Goal: Task Accomplishment & Management: Complete application form

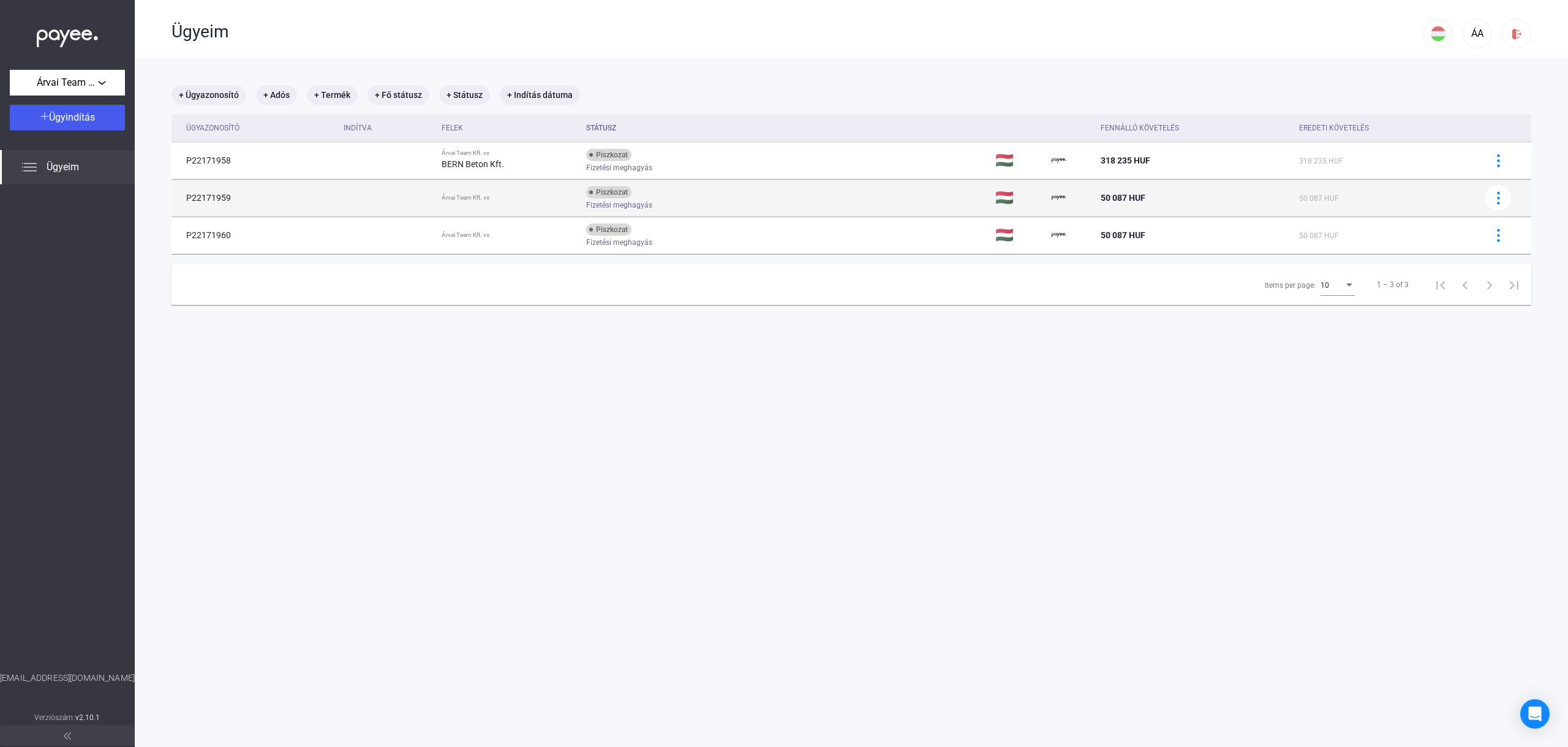
scroll to position [3, 0]
click at [1492, 195] on img at bounding box center [1498, 195] width 13 height 13
click at [1466, 246] on button "Ügy törlése" at bounding box center [1468, 257] width 85 height 29
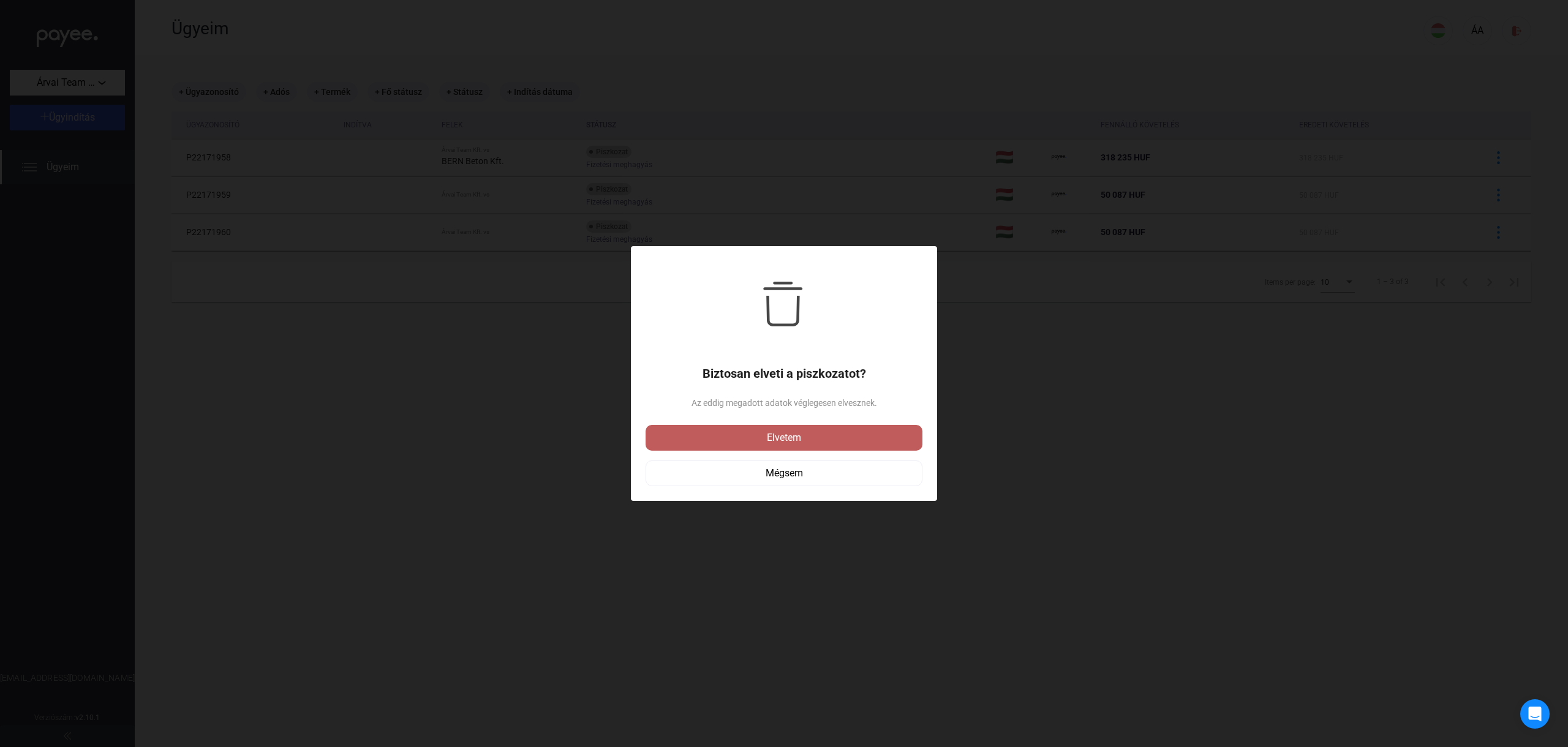
click at [907, 433] on div "Elvetem" at bounding box center [784, 437] width 270 height 15
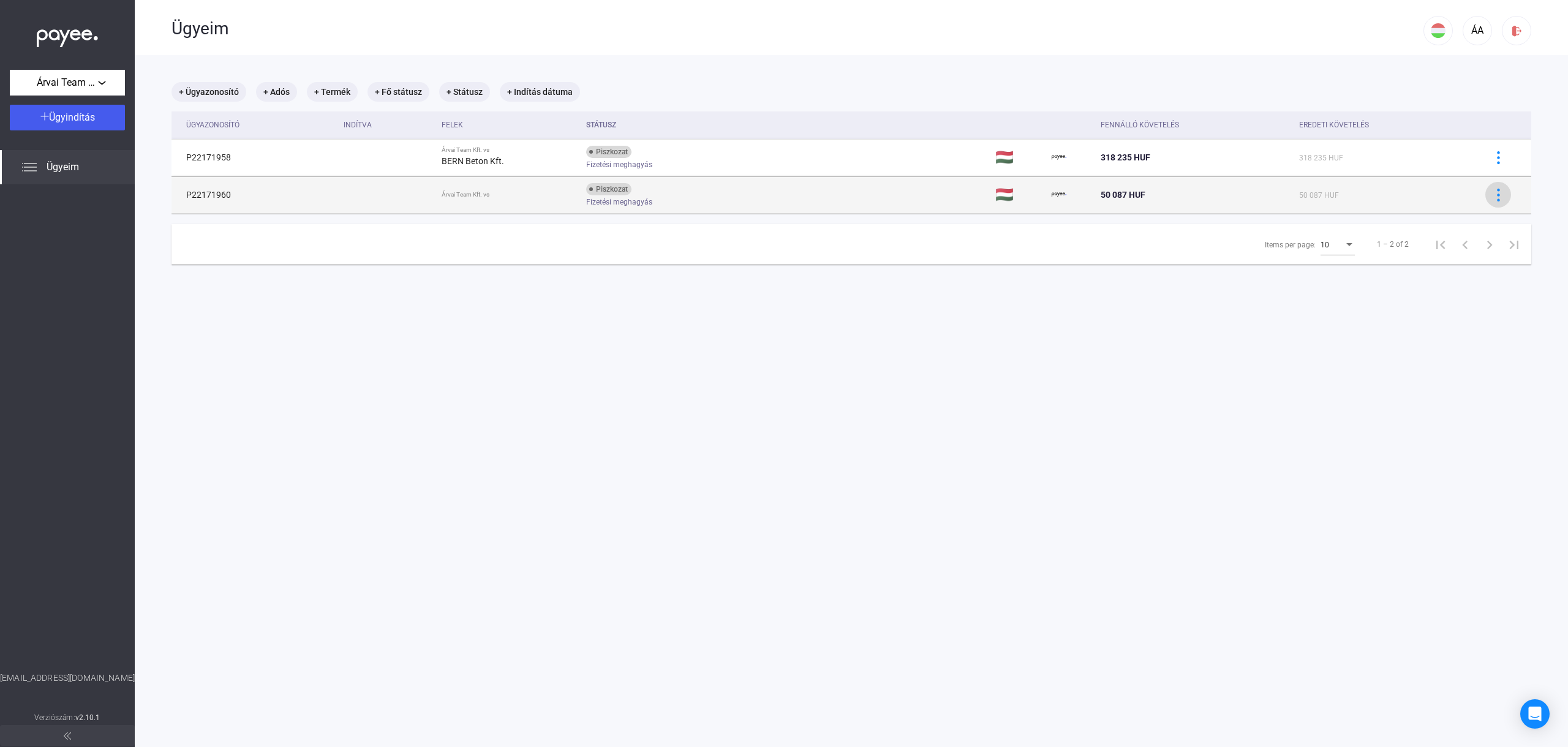
click at [1493, 197] on img at bounding box center [1498, 195] width 13 height 13
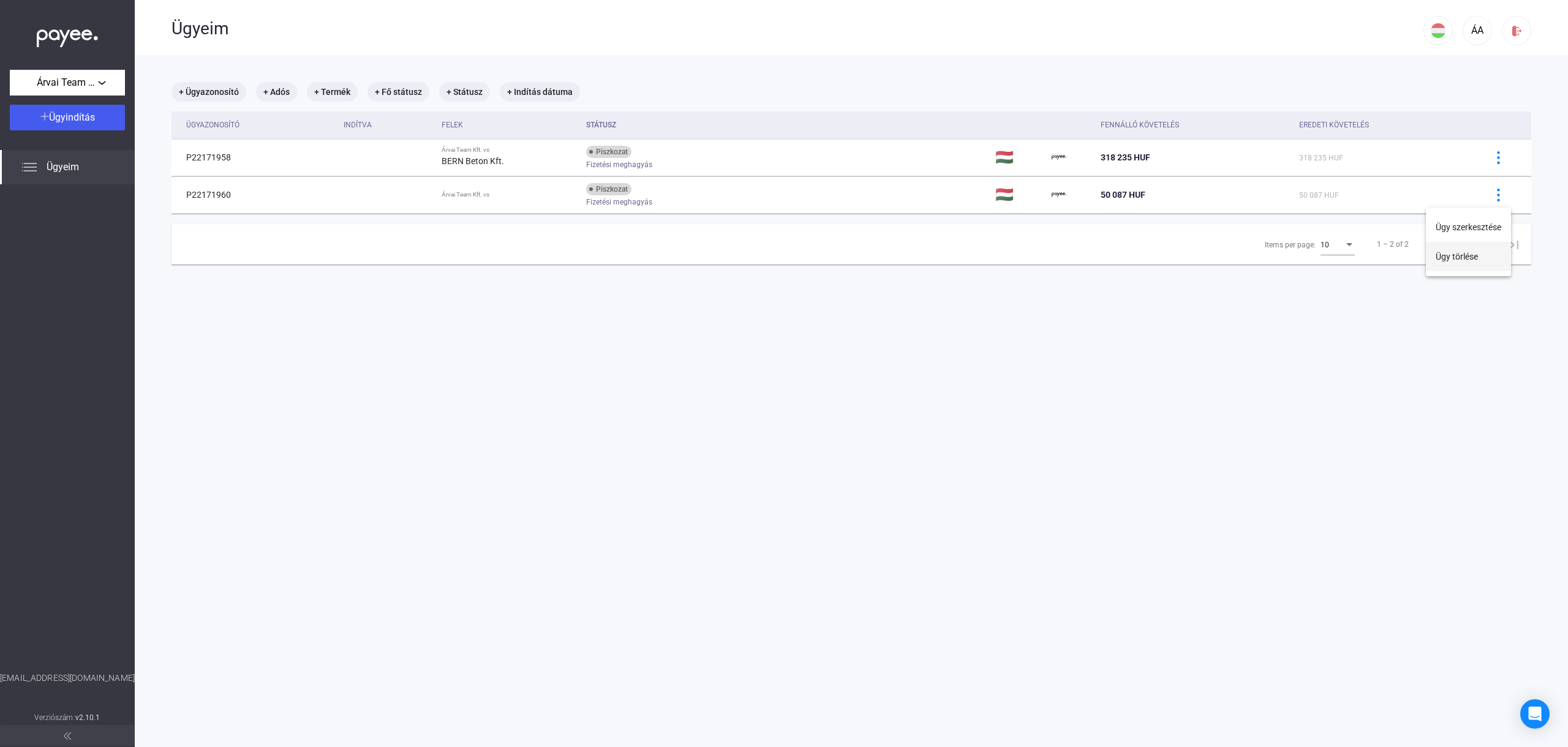
click at [1487, 257] on button "Ügy törlése" at bounding box center [1468, 257] width 85 height 29
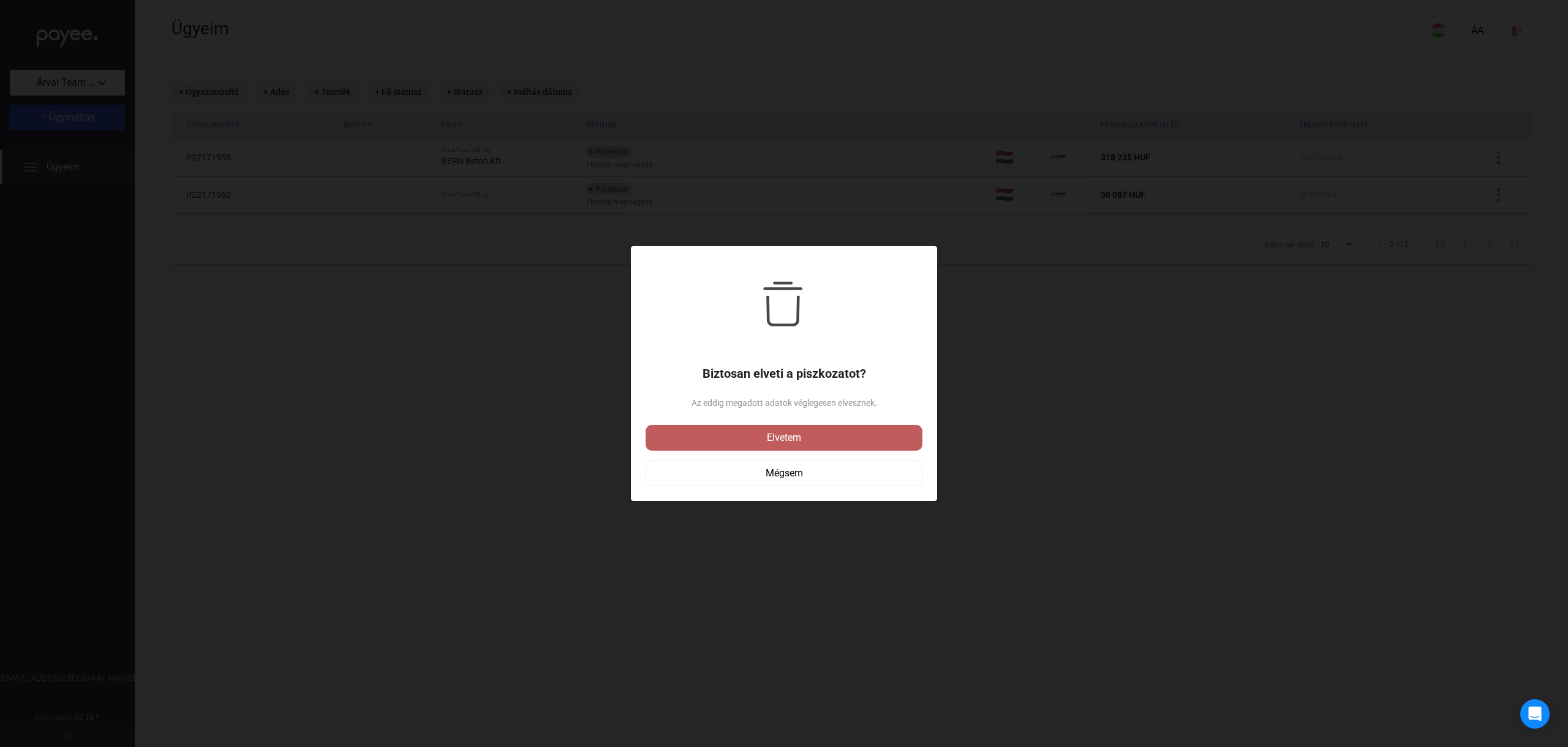
click at [778, 430] on div "Elvetem" at bounding box center [784, 437] width 270 height 15
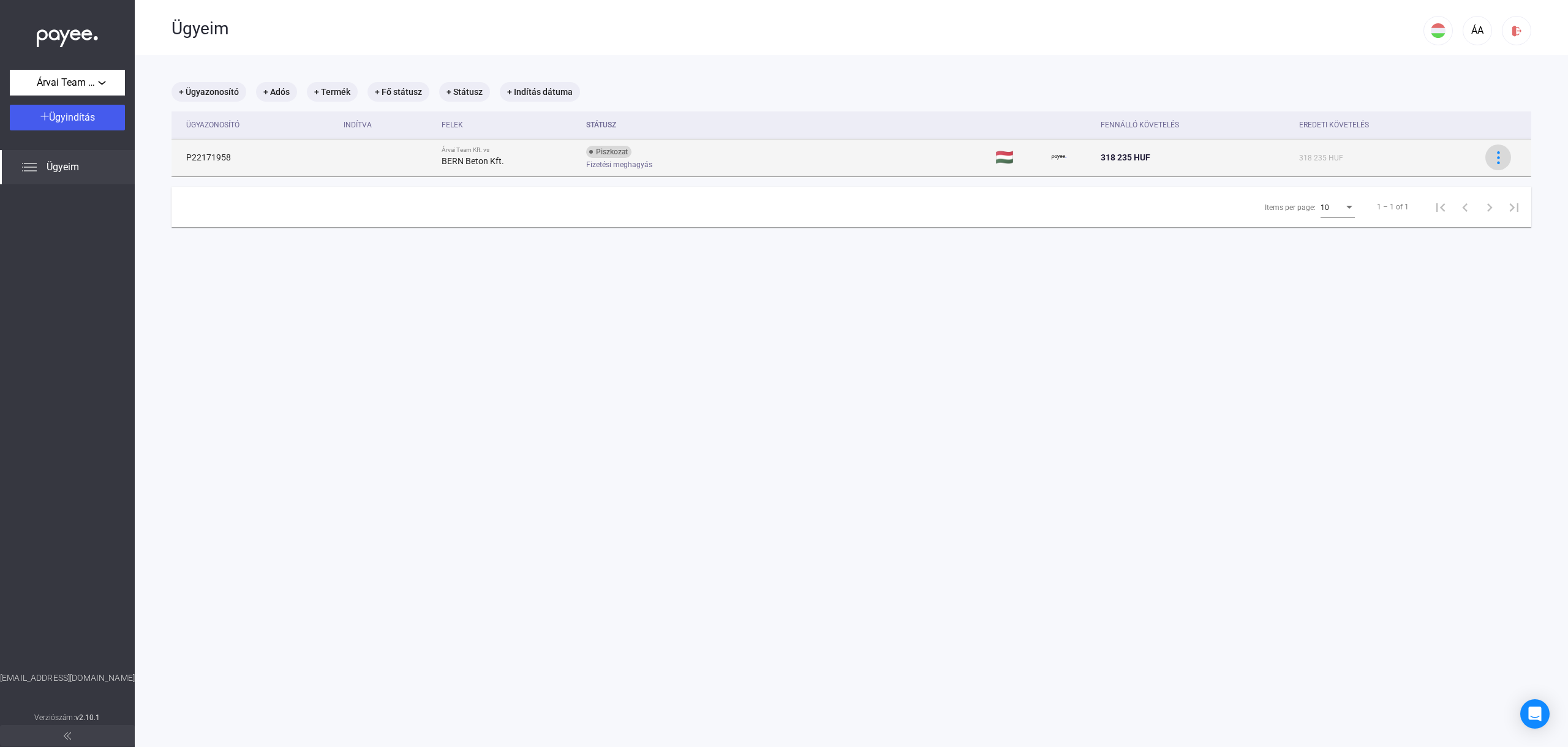
click at [1494, 165] on button at bounding box center [1498, 158] width 26 height 26
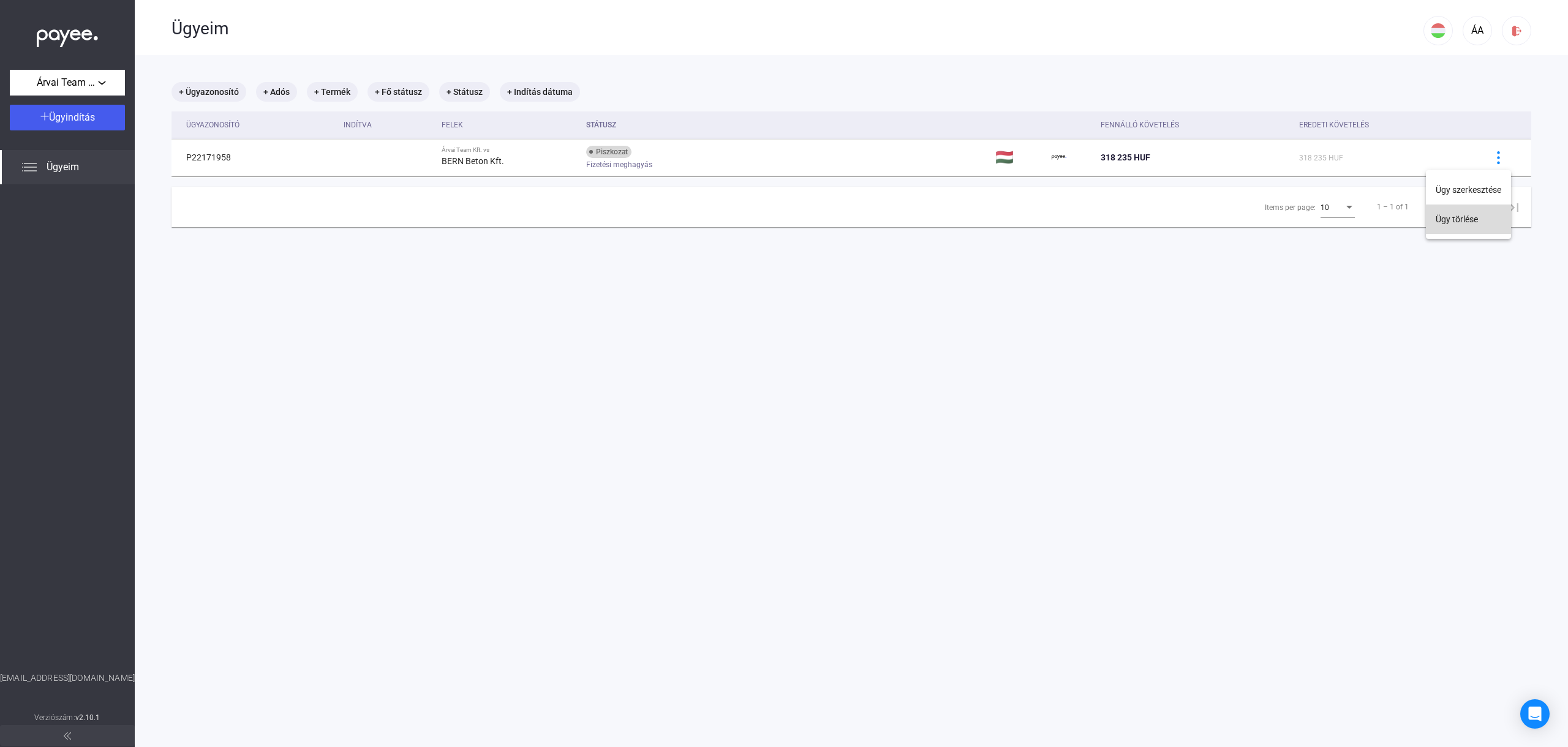
click at [1446, 218] on button "Ügy törlése" at bounding box center [1468, 219] width 85 height 29
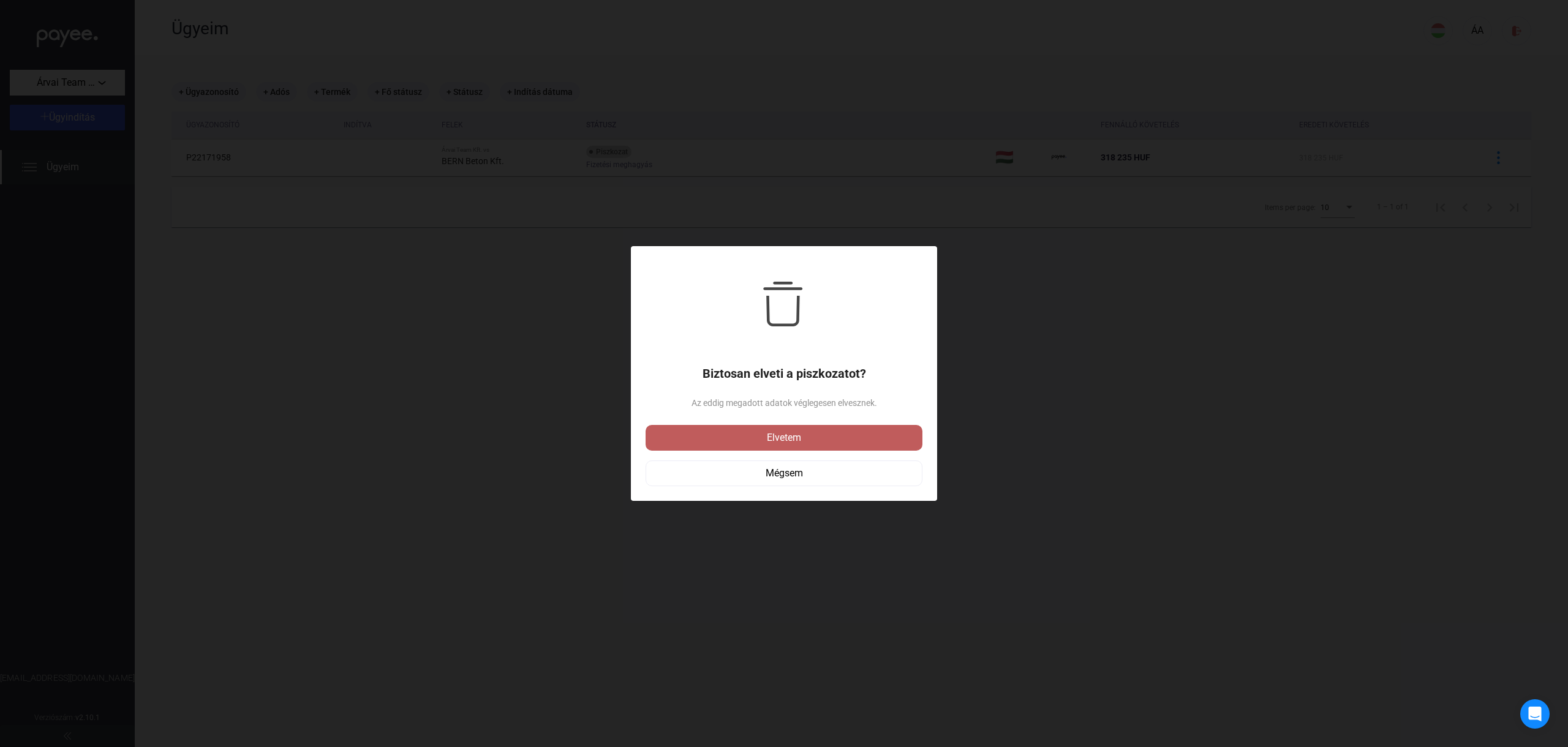
click at [762, 443] on div "Elvetem" at bounding box center [784, 437] width 270 height 15
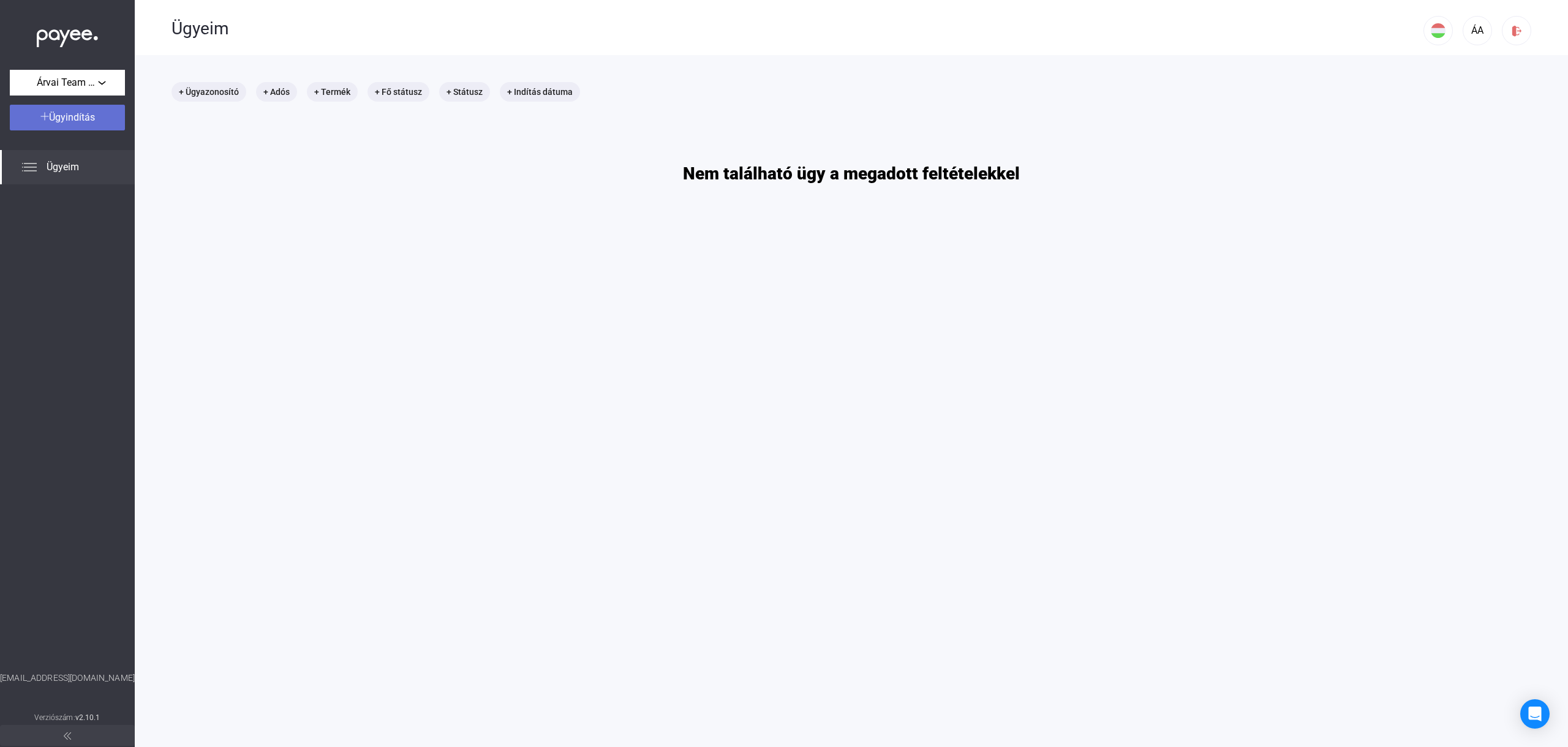
click at [102, 117] on div "Ügyindítás" at bounding box center [67, 117] width 108 height 15
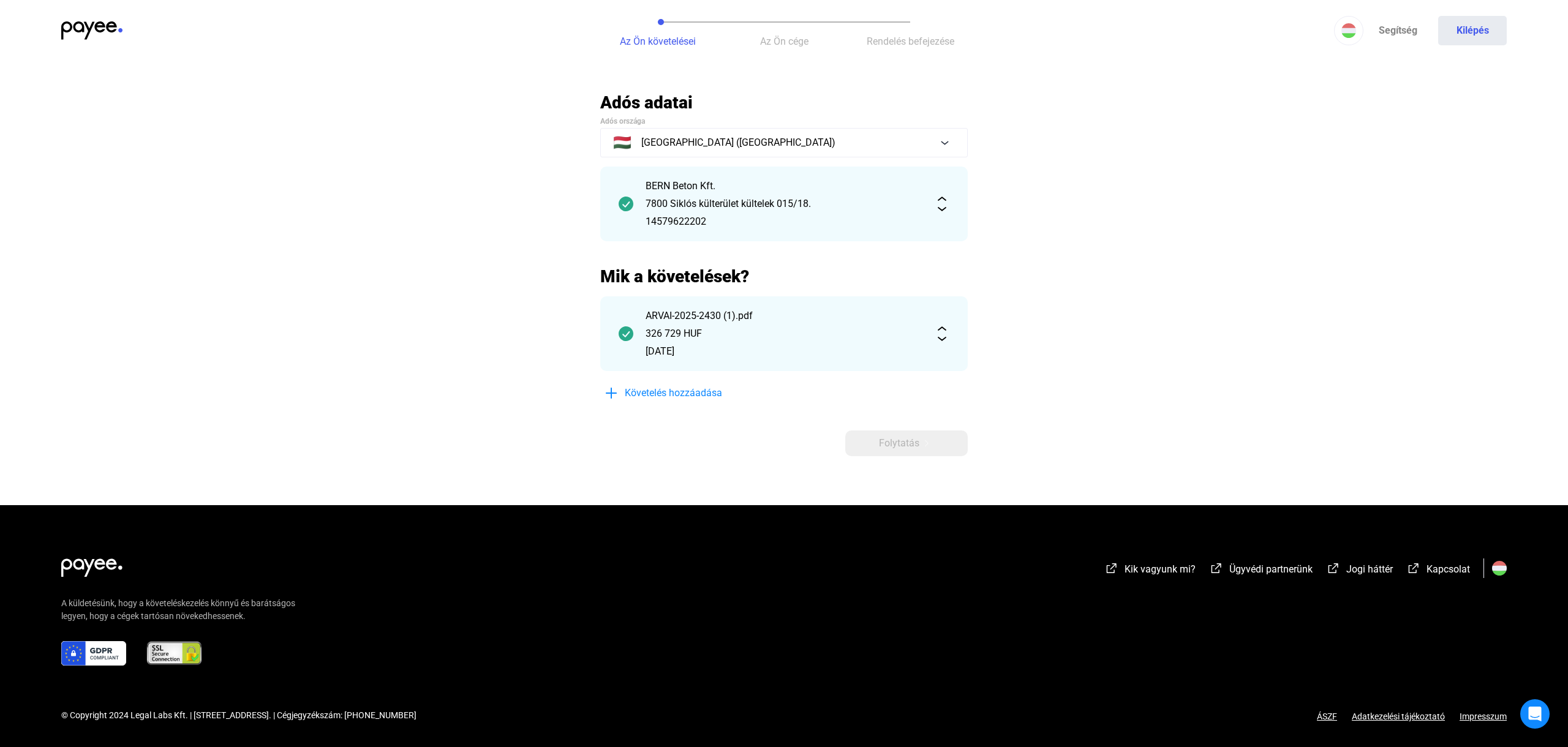
click at [764, 339] on div "326 729 HUF" at bounding box center [784, 333] width 277 height 15
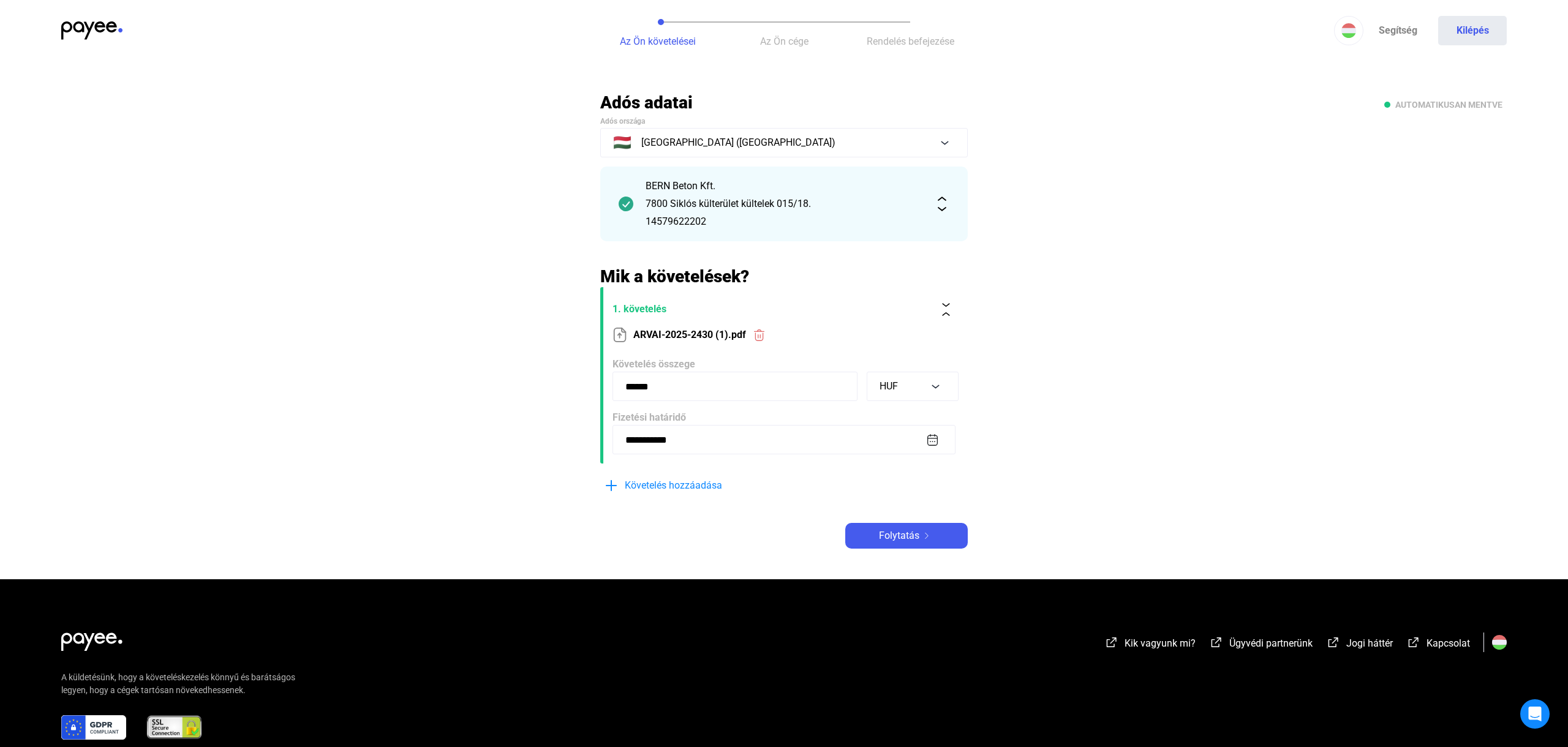
drag, startPoint x: 738, startPoint y: 388, endPoint x: 610, endPoint y: 386, distance: 128.0
click at [610, 386] on form "**********" at bounding box center [784, 375] width 367 height 177
type input "******"
click at [869, 498] on app-claims-form "**********" at bounding box center [784, 382] width 367 height 233
click at [884, 526] on button "Folytatás" at bounding box center [906, 536] width 122 height 26
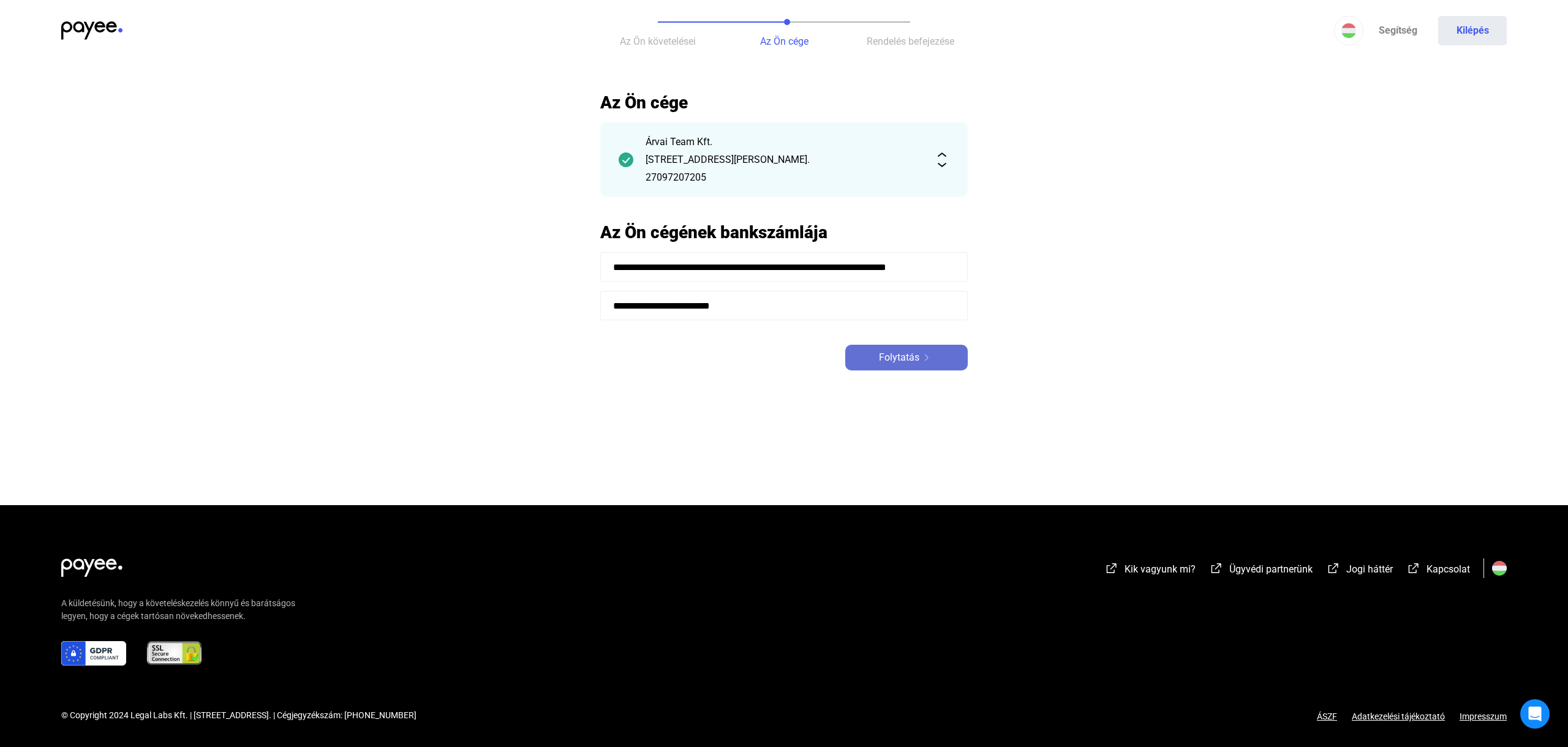
click at [878, 366] on button "Folytatás" at bounding box center [906, 358] width 122 height 26
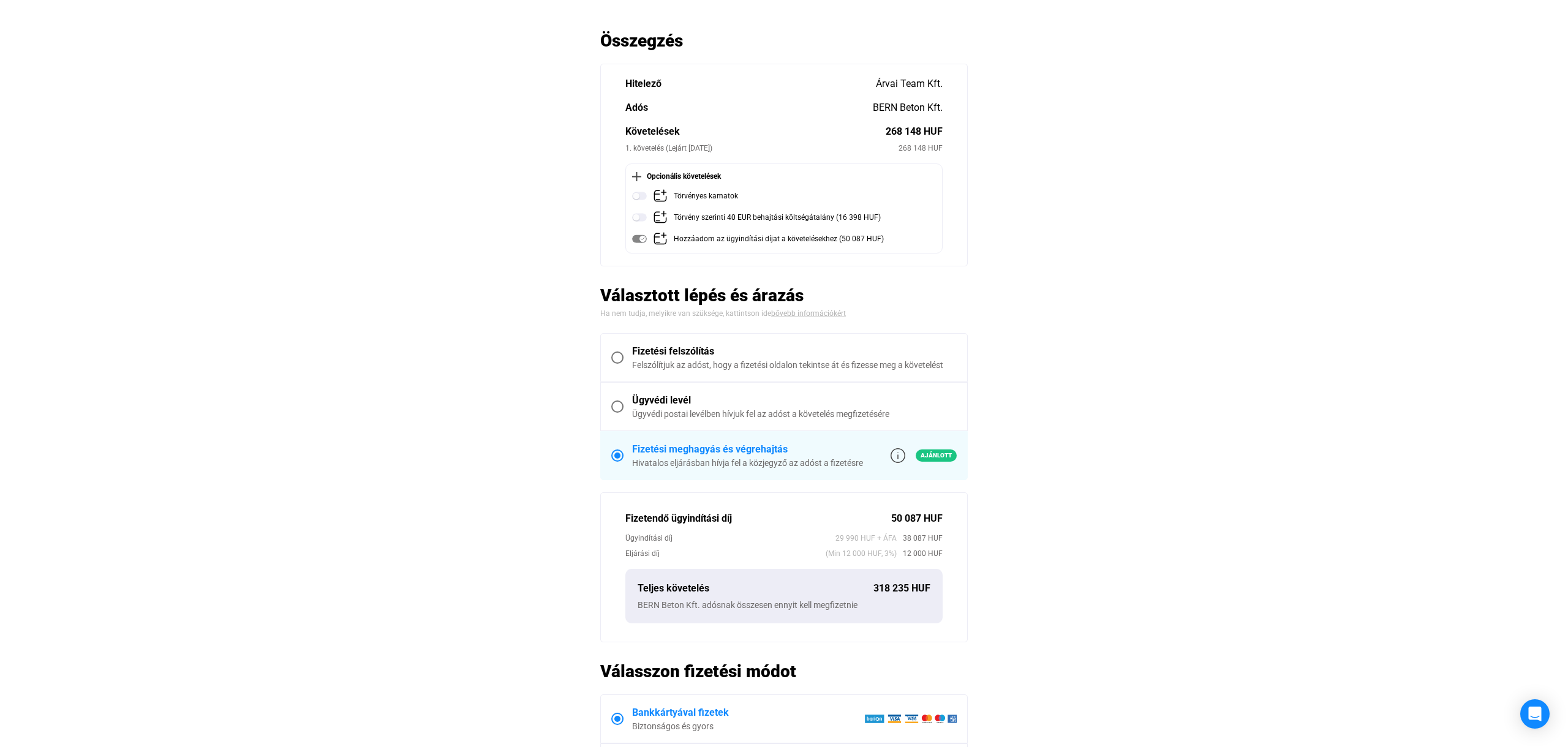
scroll to position [55, 0]
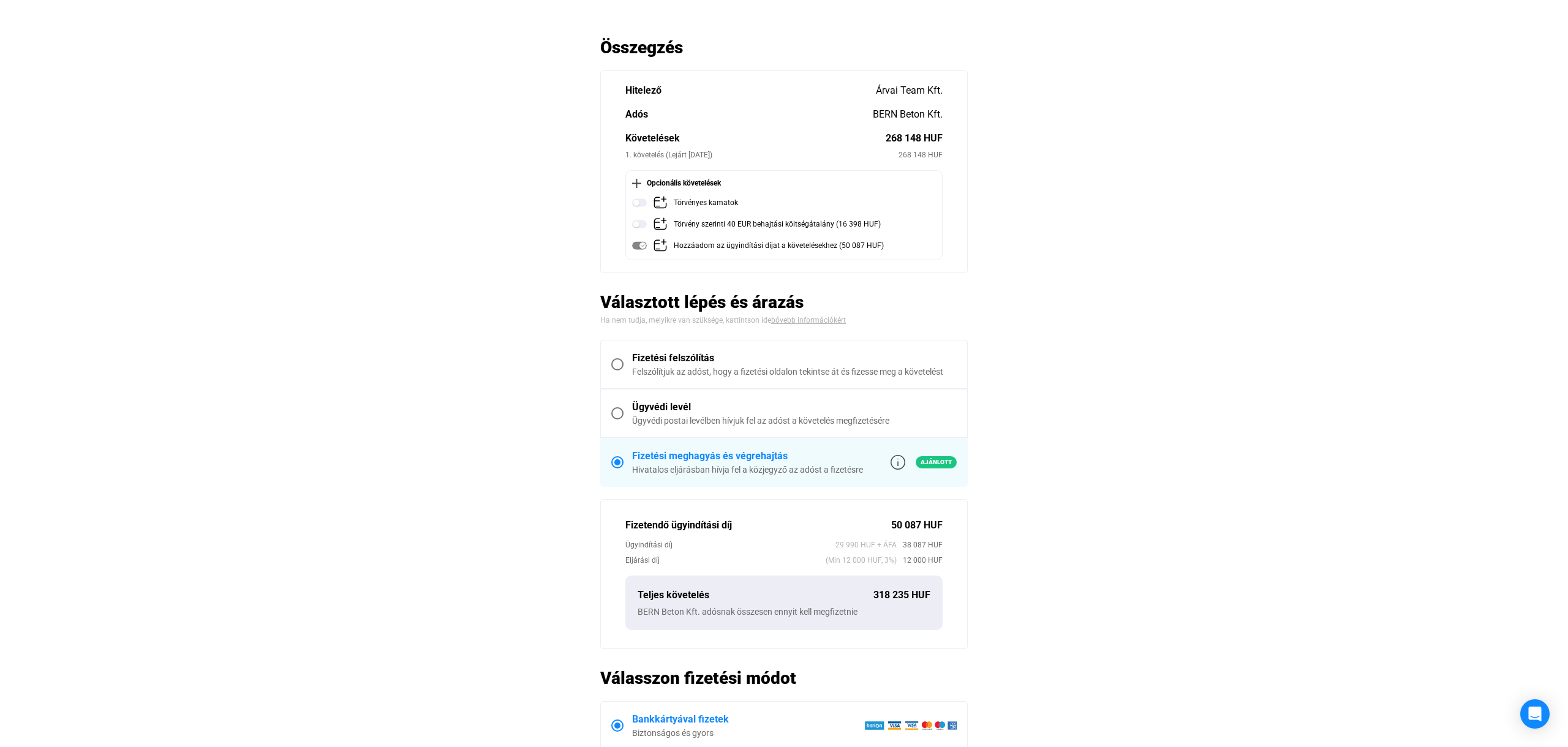
drag, startPoint x: 1113, startPoint y: 428, endPoint x: 1104, endPoint y: 428, distance: 9.0
click at [1113, 428] on main "Automatikusan mentve Összegzés Hitelező Árvai Team Kft. Adós BERN Beton Kft. Kö…" at bounding box center [784, 480] width 1568 height 887
click at [1111, 425] on main "Automatikusan mentve Összegzés Hitelező Árvai Team Kft. Adós BERN Beton Kft. Kö…" at bounding box center [784, 480] width 1568 height 887
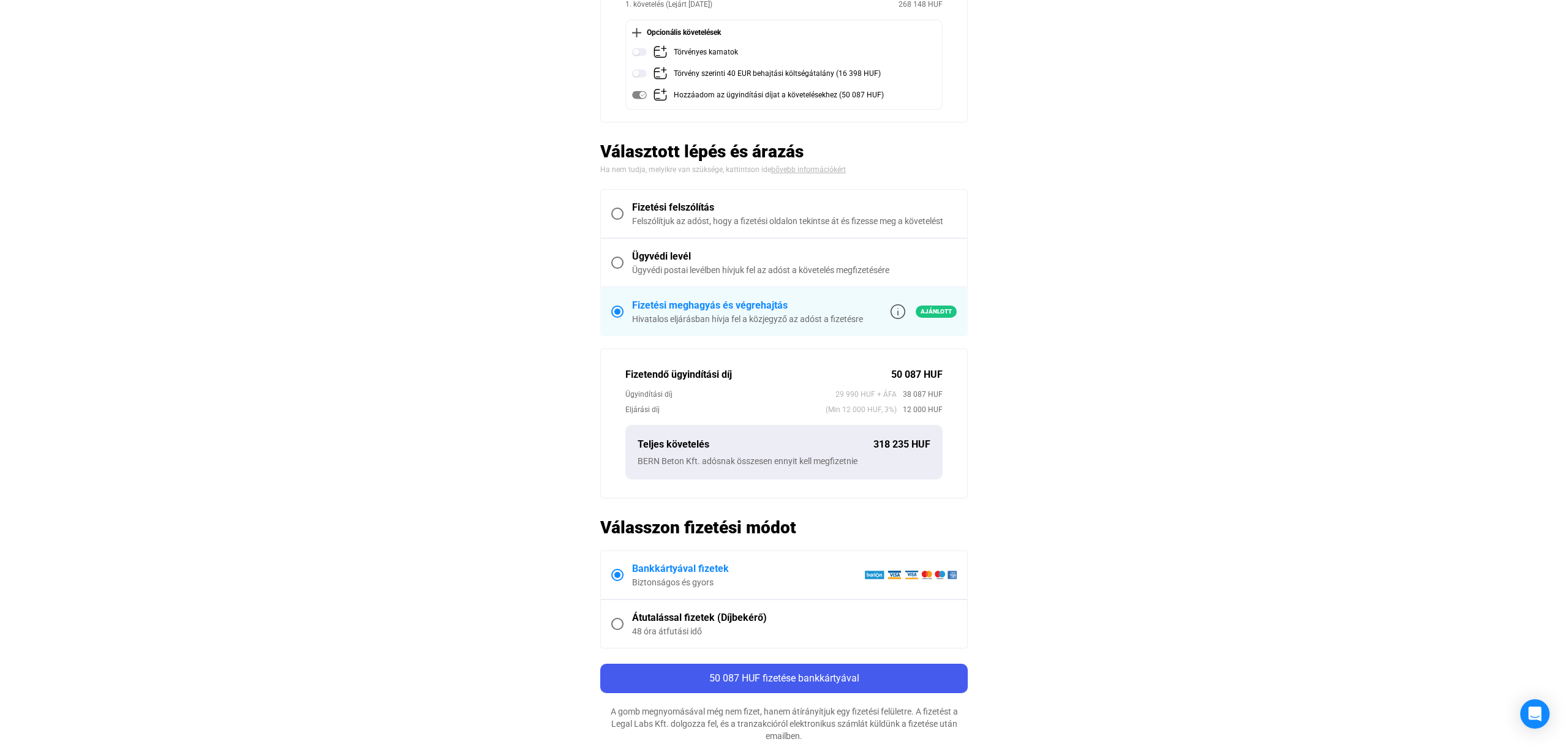
scroll to position [228, 0]
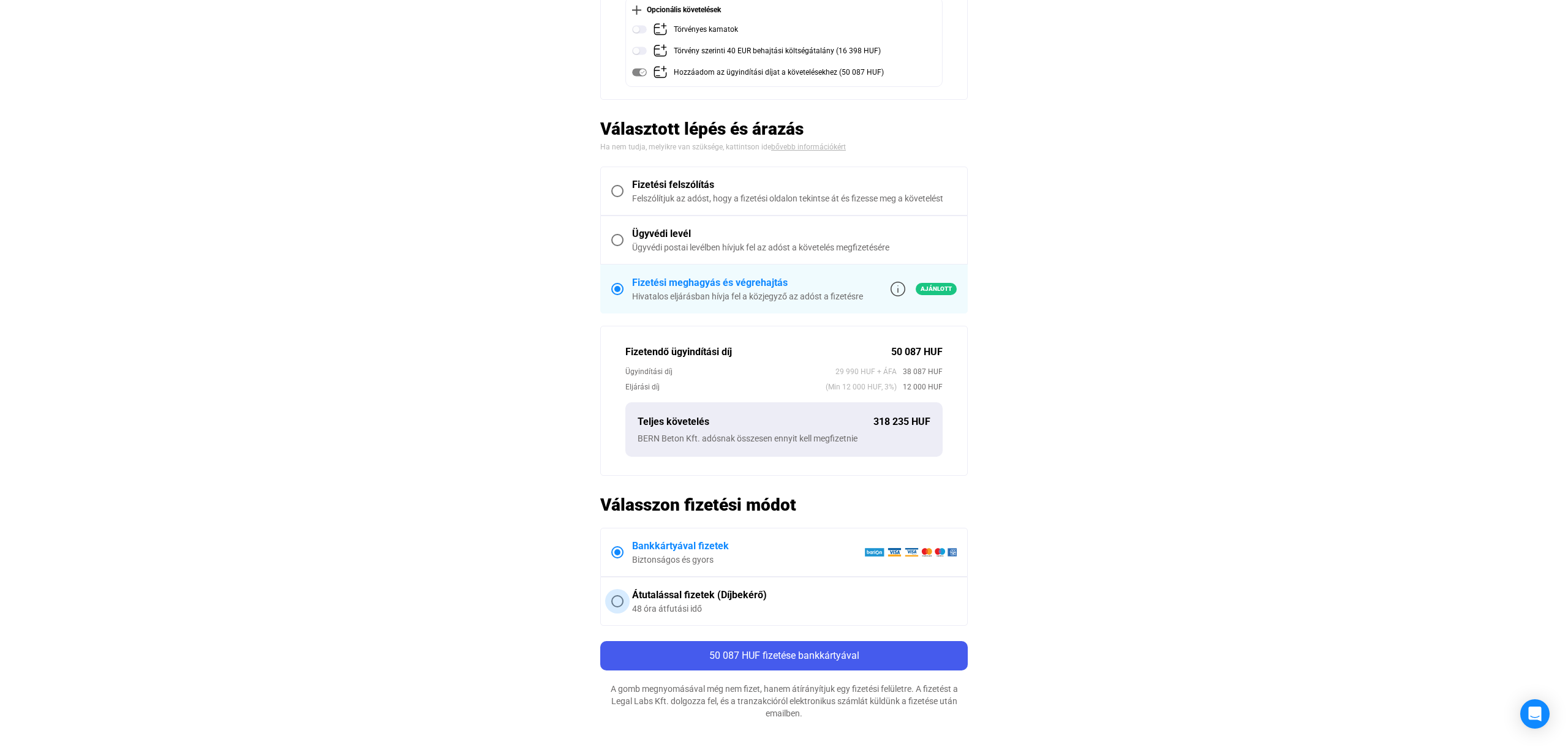
click at [782, 605] on div "48 óra átfutási idő" at bounding box center [794, 608] width 325 height 12
click at [1111, 479] on main "Automatikusan mentve Összegzés Hitelező Árvai Team Kft. Adós BERN Beton Kft. Kö…" at bounding box center [784, 307] width 1568 height 887
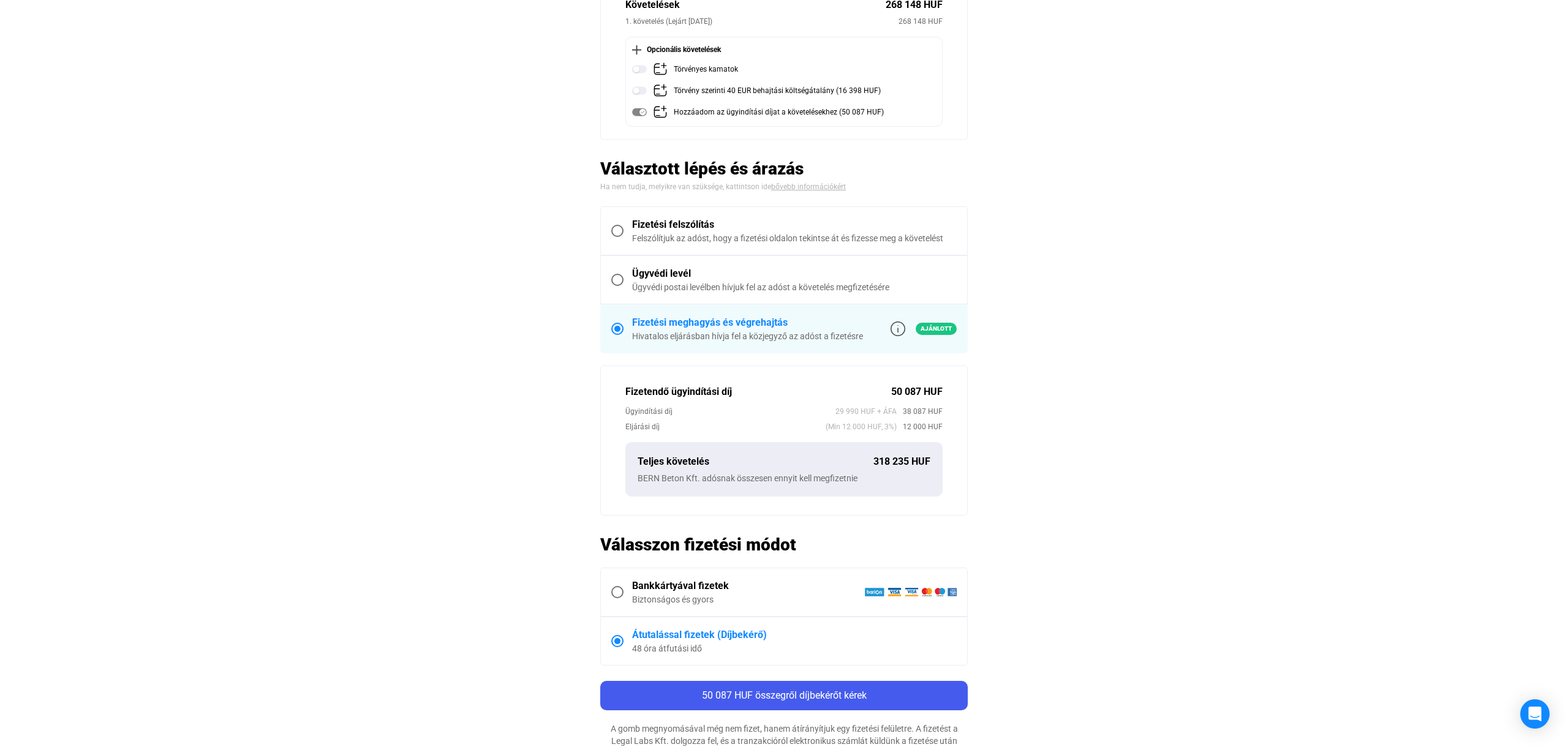
scroll to position [179, 0]
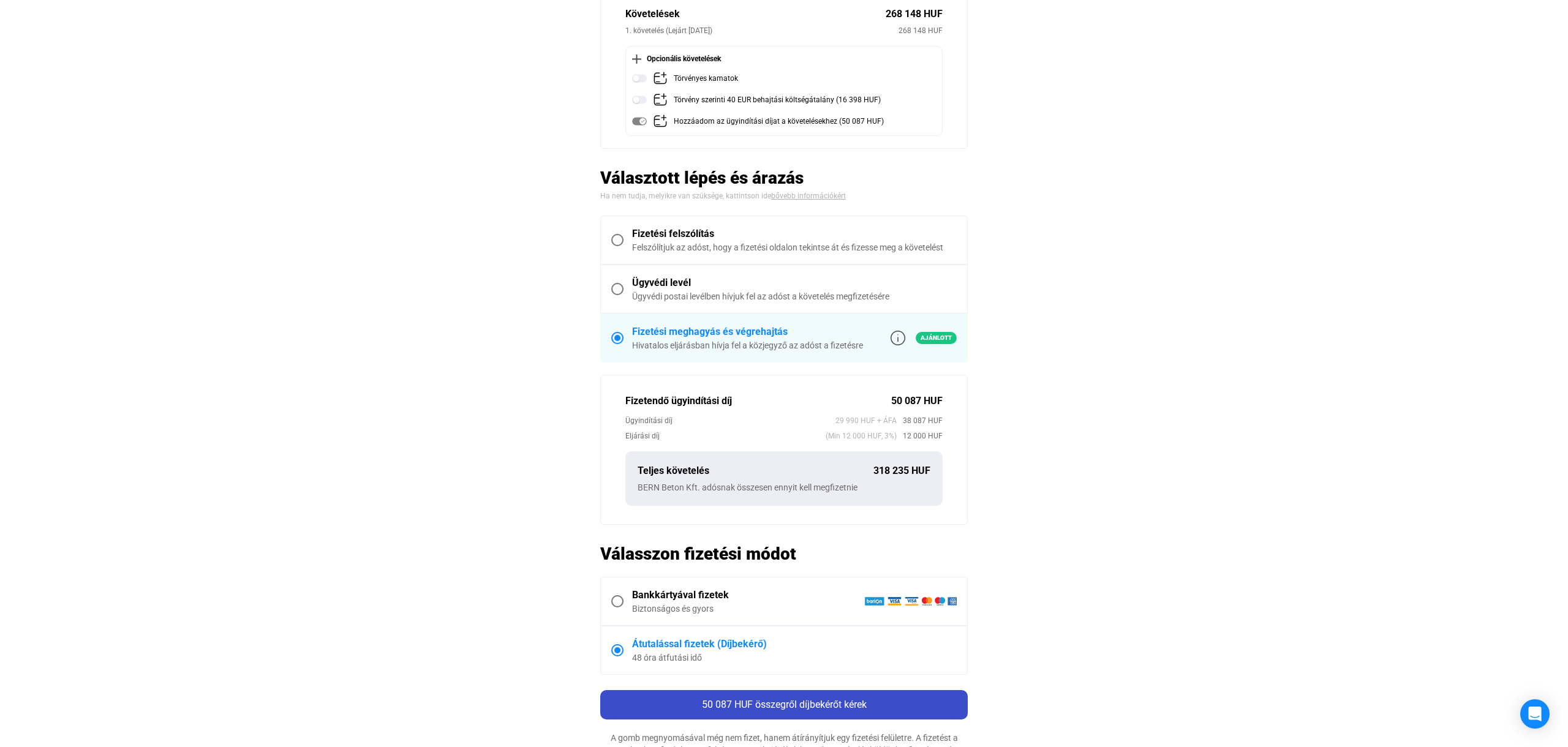
click at [805, 703] on span "50 087 HUF összegről díjbekérőt kérek" at bounding box center [784, 704] width 165 height 11
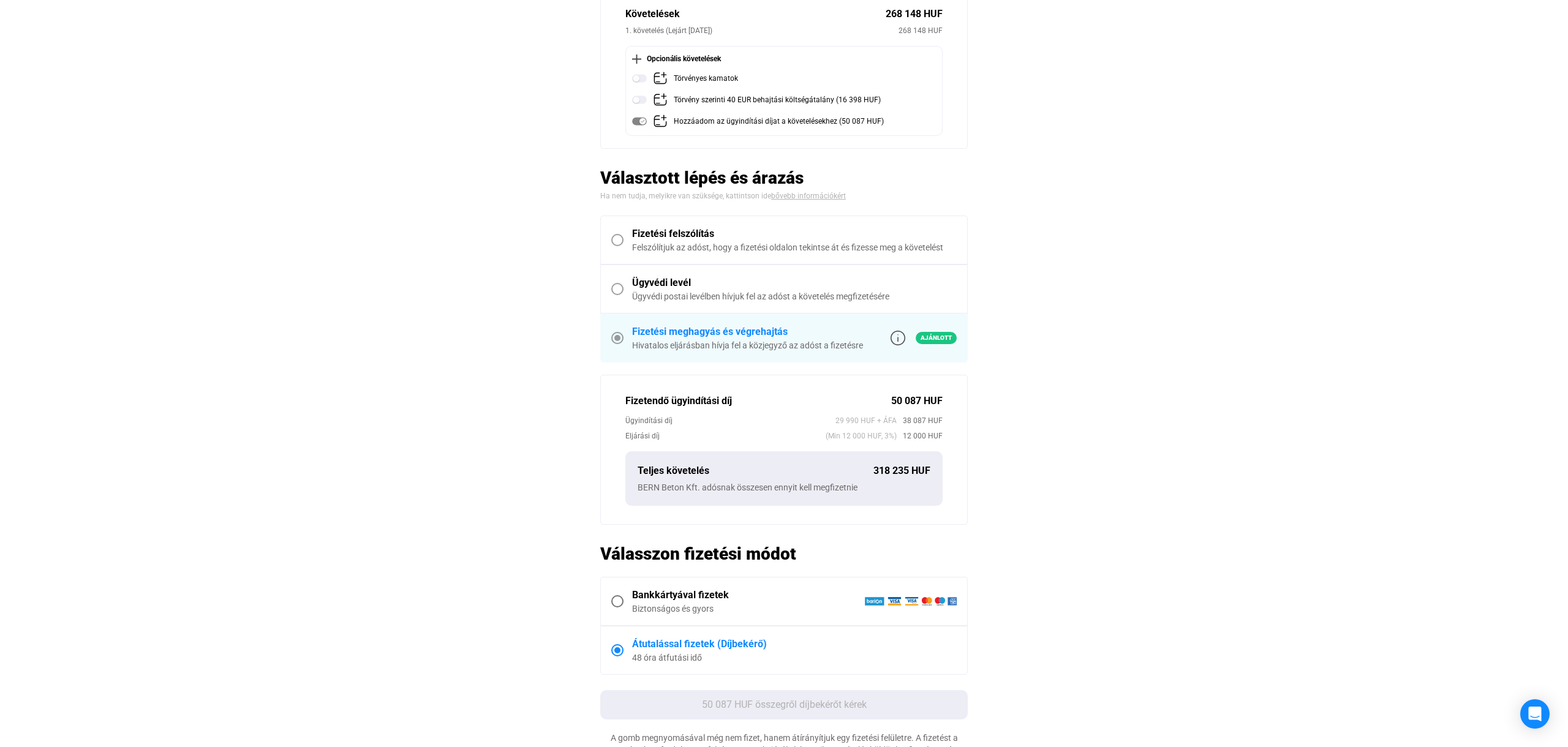
scroll to position [0, 0]
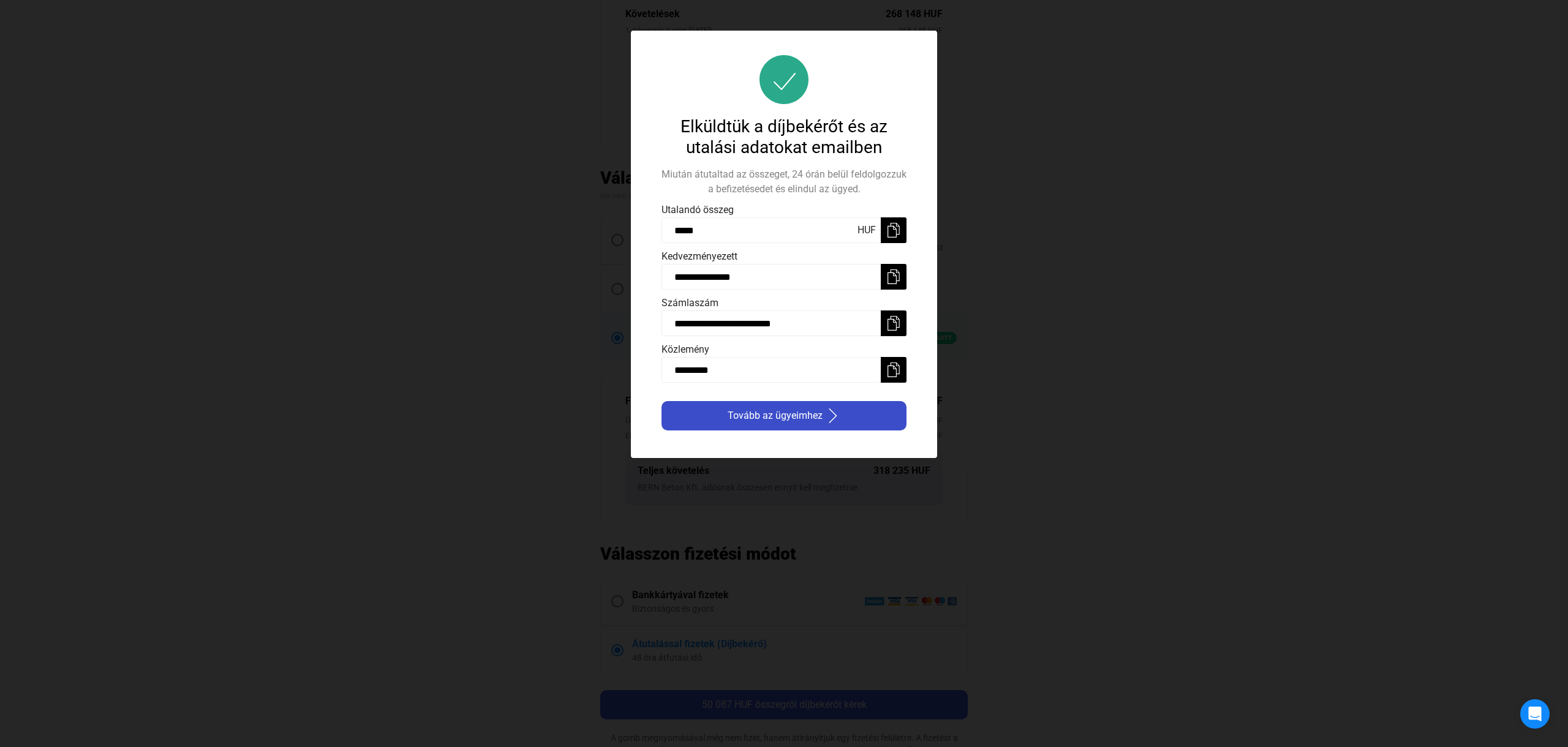
click at [773, 414] on span "Tovább az ügyeimhez" at bounding box center [775, 415] width 95 height 15
